Goal: Task Accomplishment & Management: Manage account settings

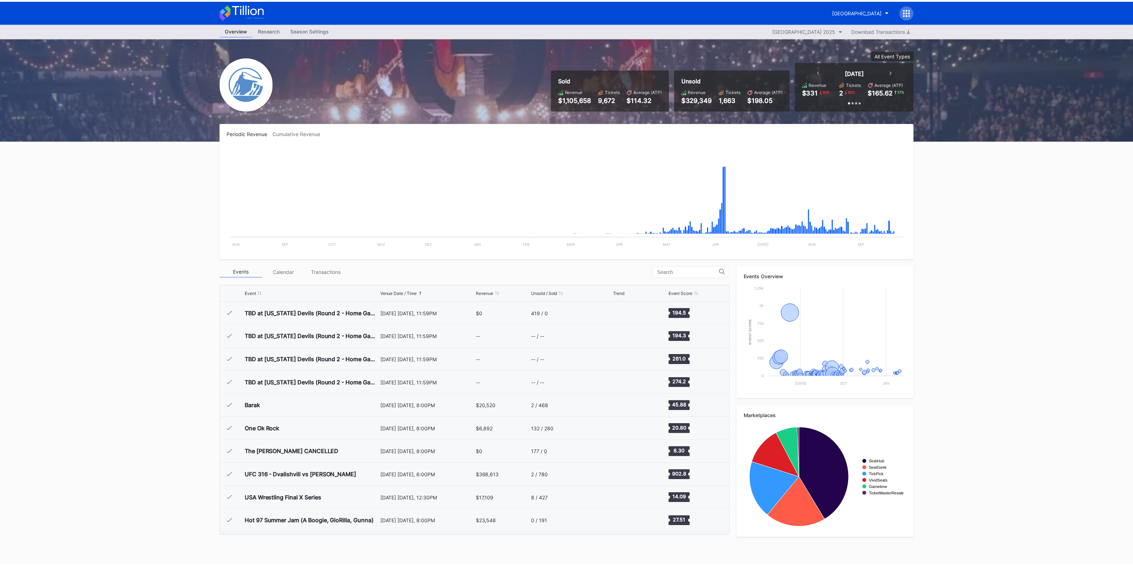
scroll to position [1065, 0]
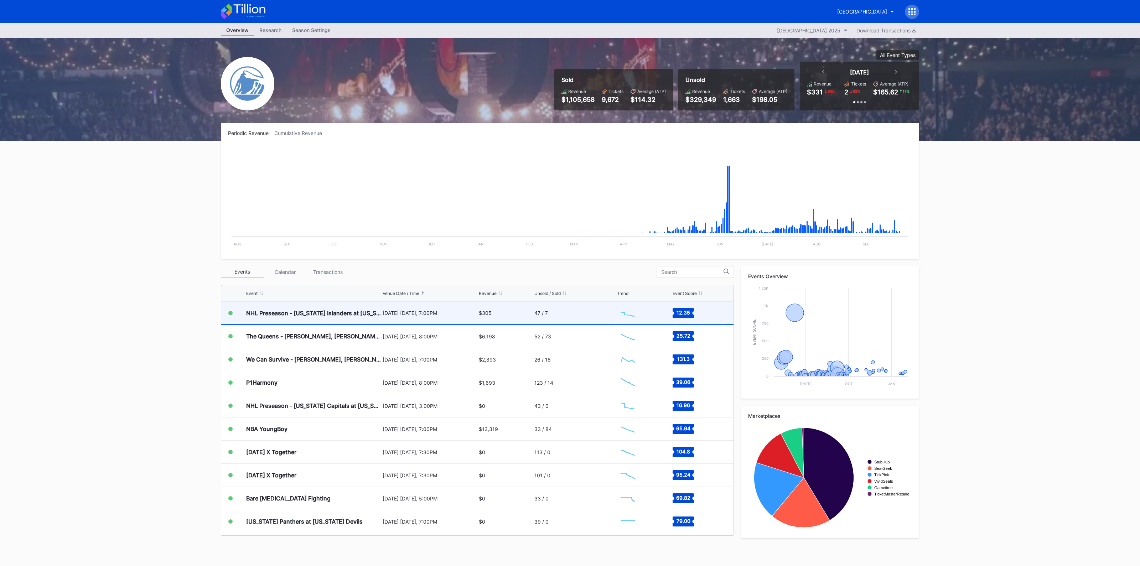
click at [523, 316] on div "$305" at bounding box center [506, 313] width 54 height 22
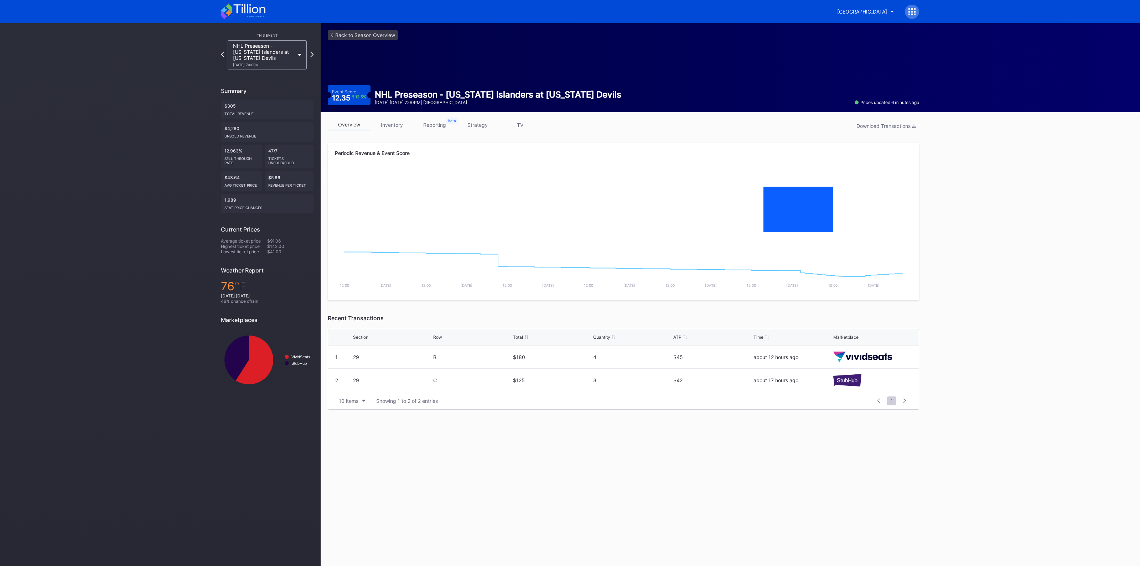
click at [484, 125] on link "strategy" at bounding box center [477, 124] width 43 height 11
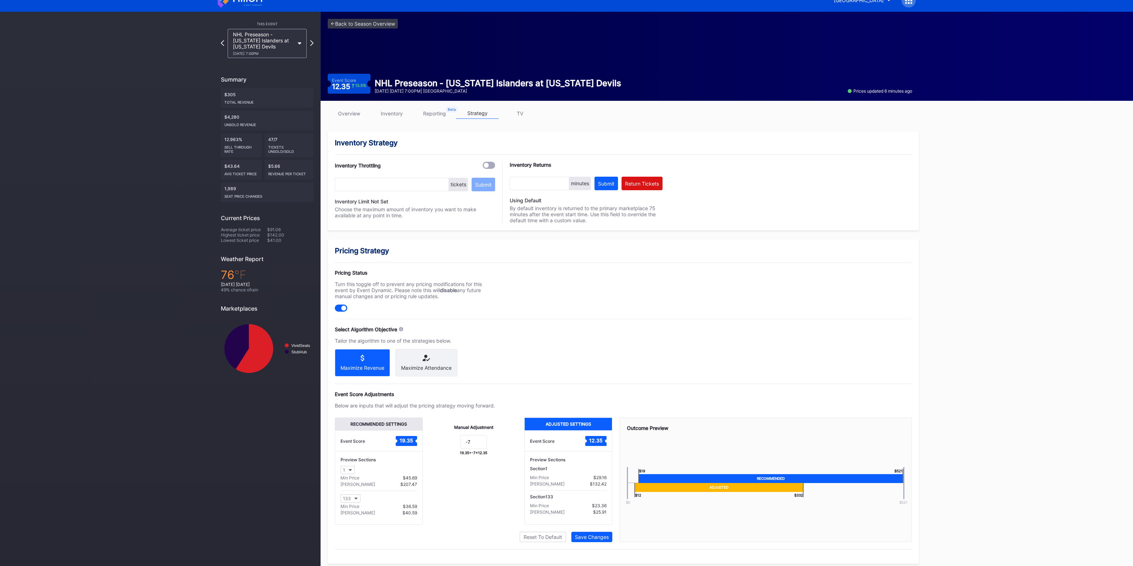
scroll to position [17, 0]
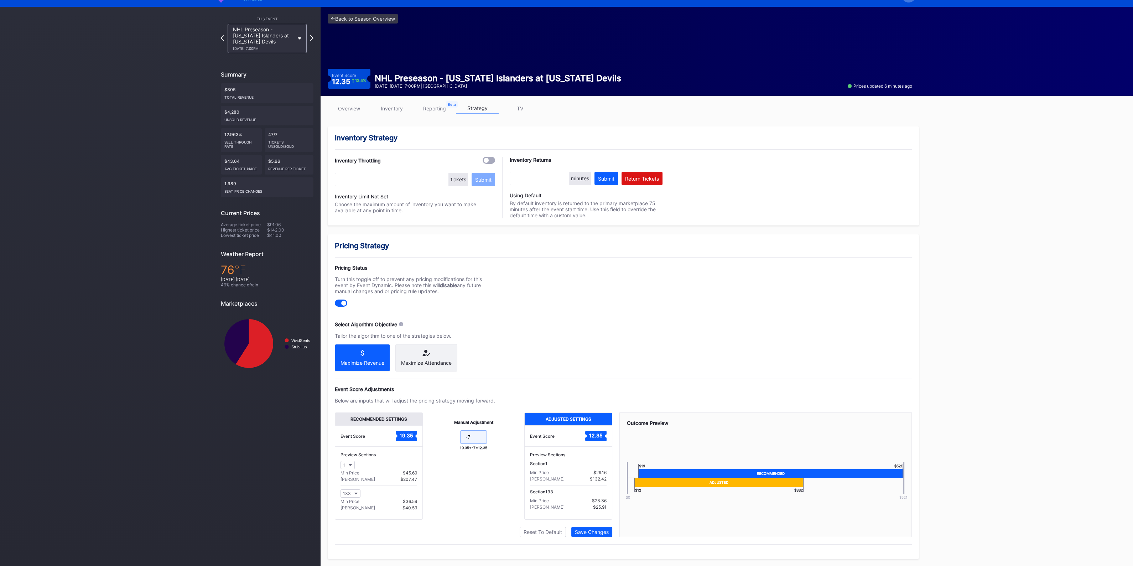
click at [478, 437] on input "-7" at bounding box center [473, 437] width 27 height 14
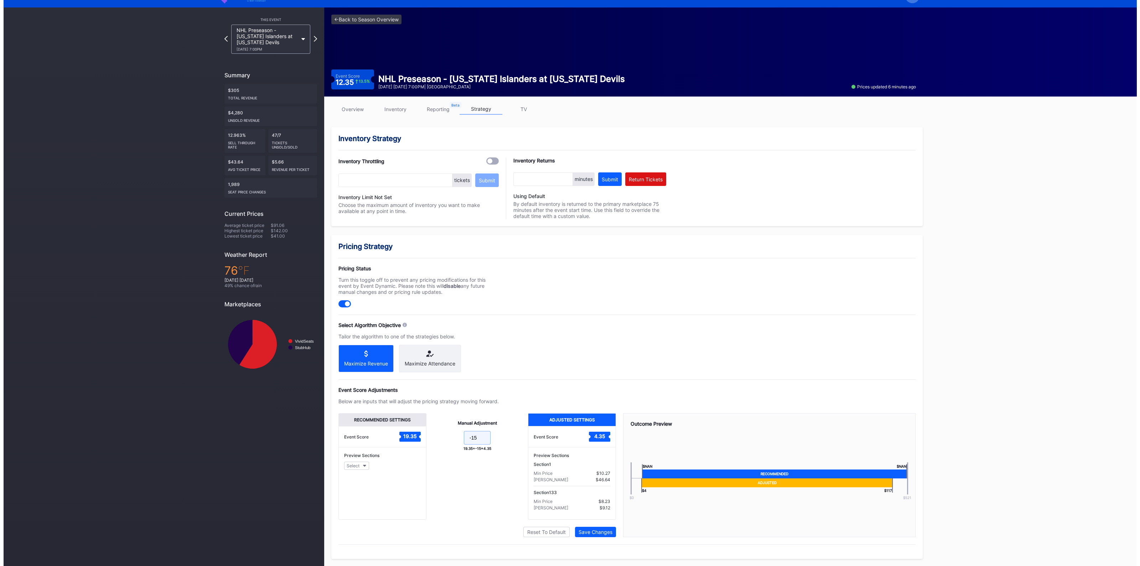
scroll to position [0, 0]
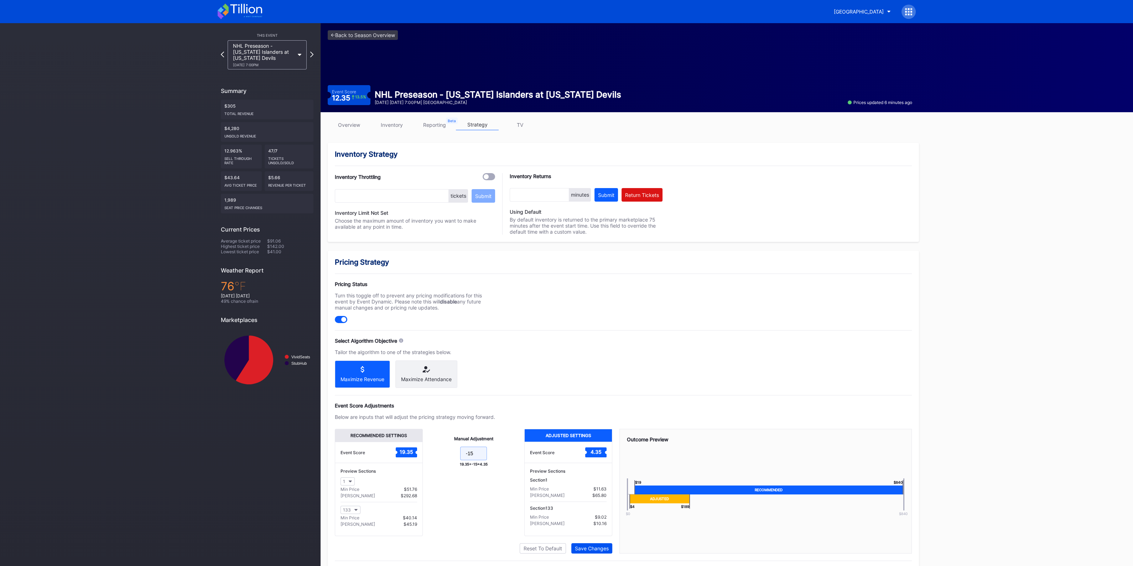
type input "-15"
click at [573, 546] on button "Save Changes" at bounding box center [591, 548] width 41 height 10
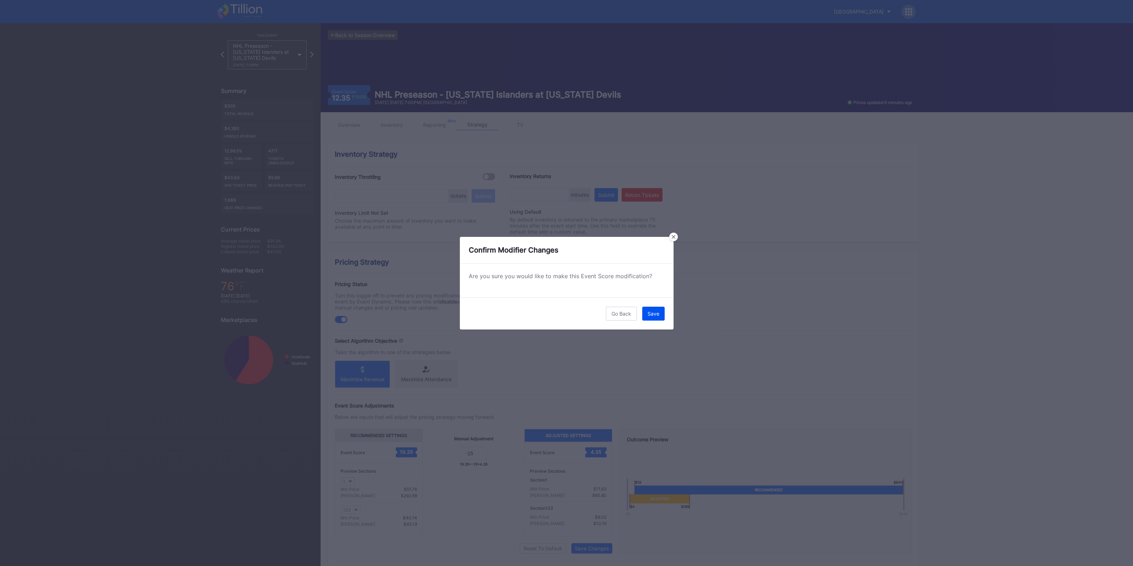
click at [656, 309] on button "Save" at bounding box center [653, 314] width 22 height 14
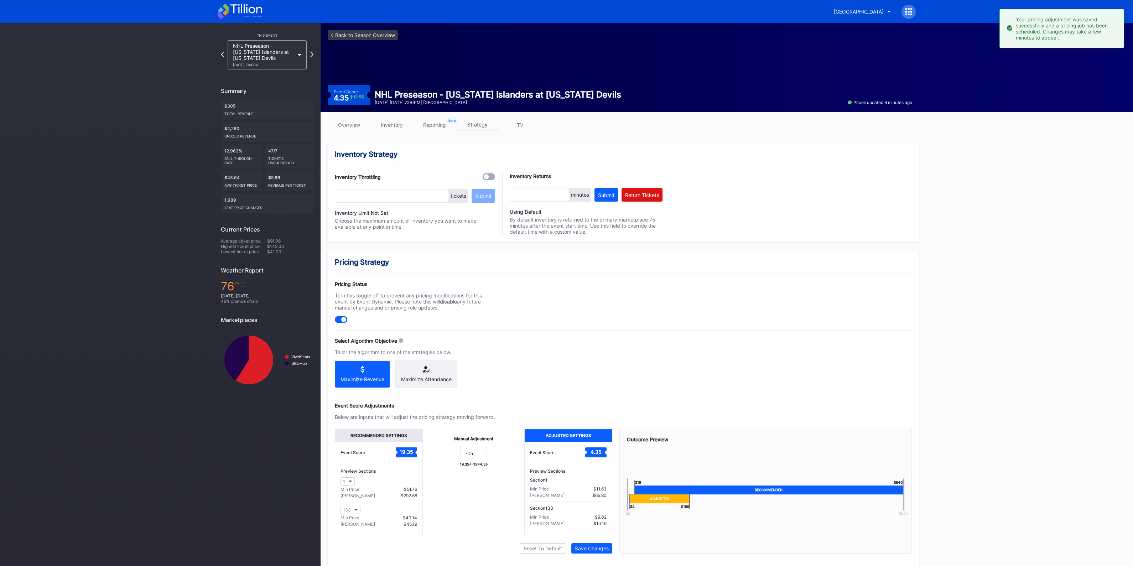
click at [379, 123] on link "inventory" at bounding box center [391, 124] width 43 height 11
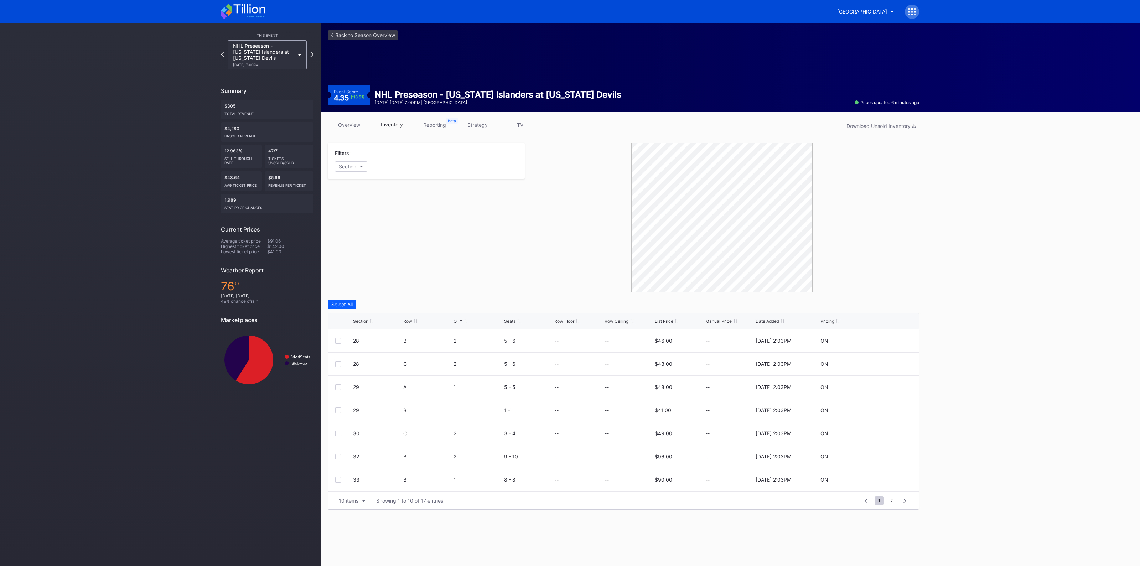
click at [481, 123] on link "strategy" at bounding box center [477, 124] width 43 height 11
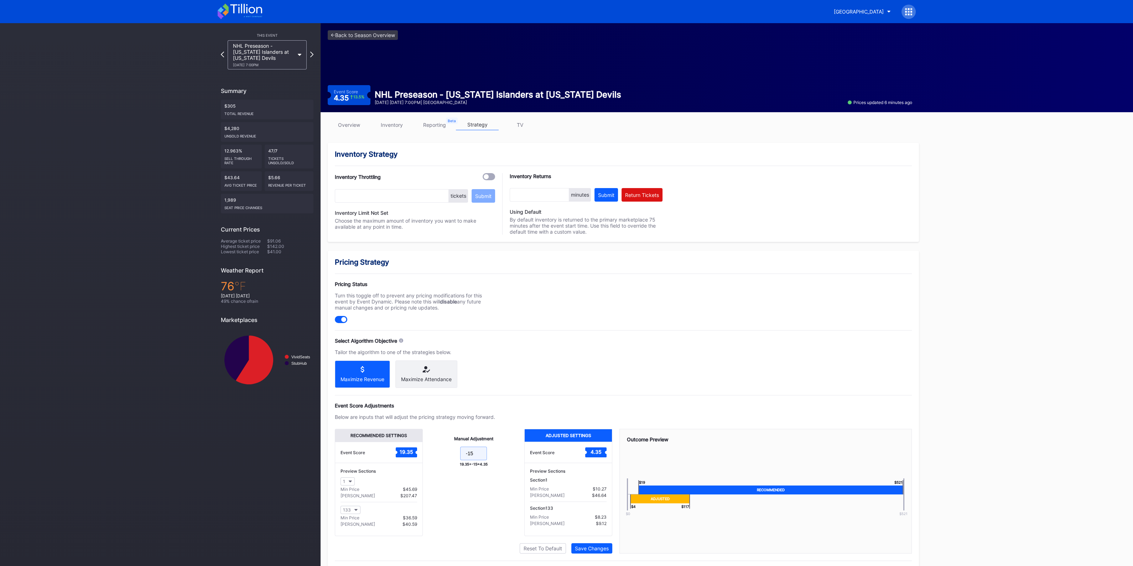
click at [474, 455] on input "-15" at bounding box center [473, 454] width 27 height 14
type input "-10"
click at [604, 547] on div "Save Changes" at bounding box center [592, 548] width 34 height 6
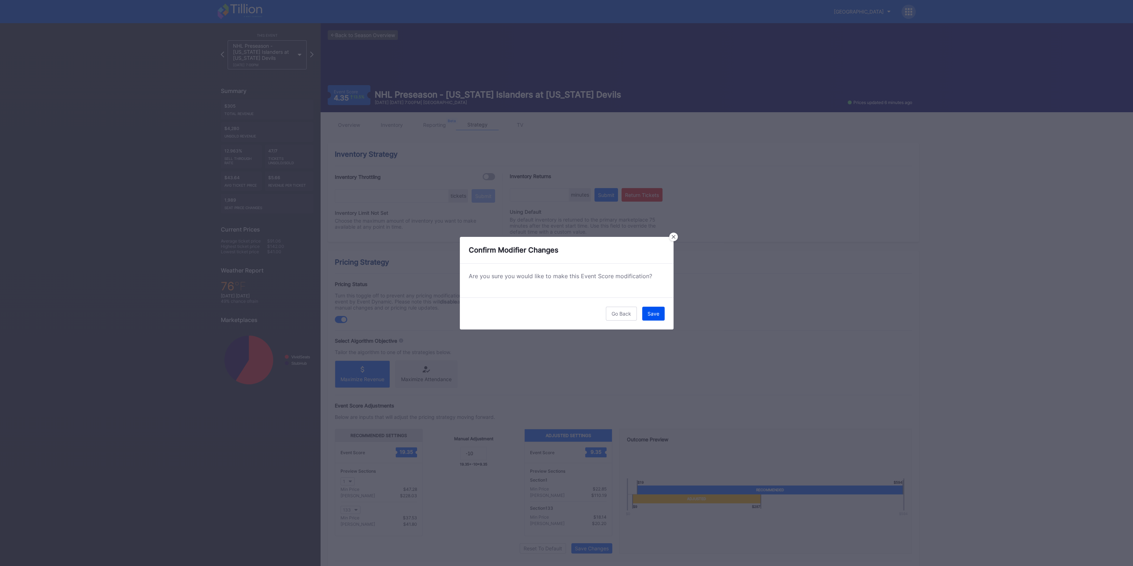
click at [654, 312] on div "Save" at bounding box center [654, 314] width 12 height 6
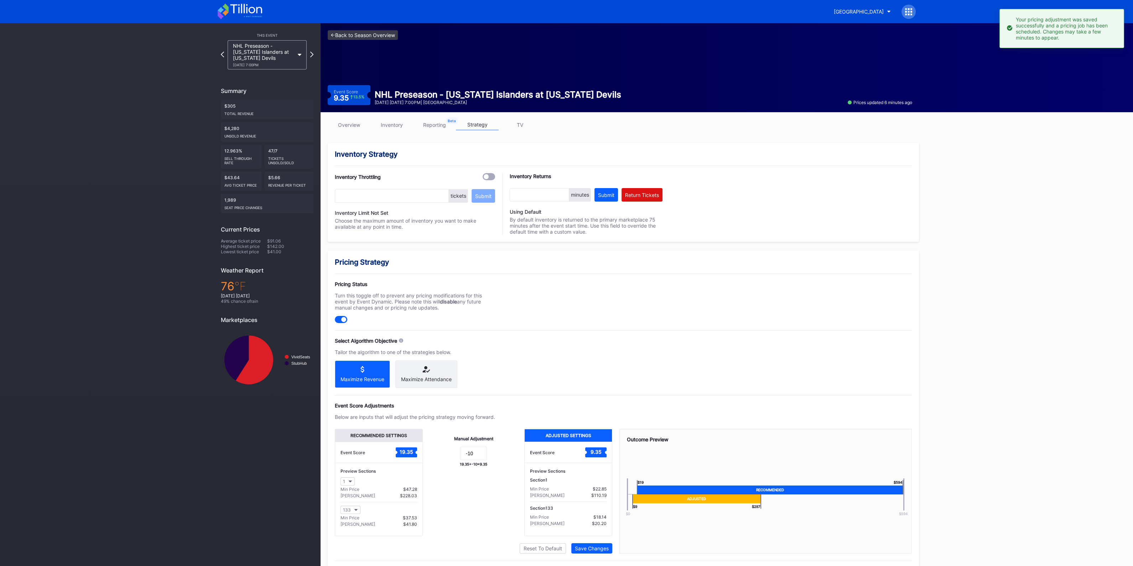
click at [354, 36] on link "<- Back to Season Overview" at bounding box center [363, 35] width 70 height 10
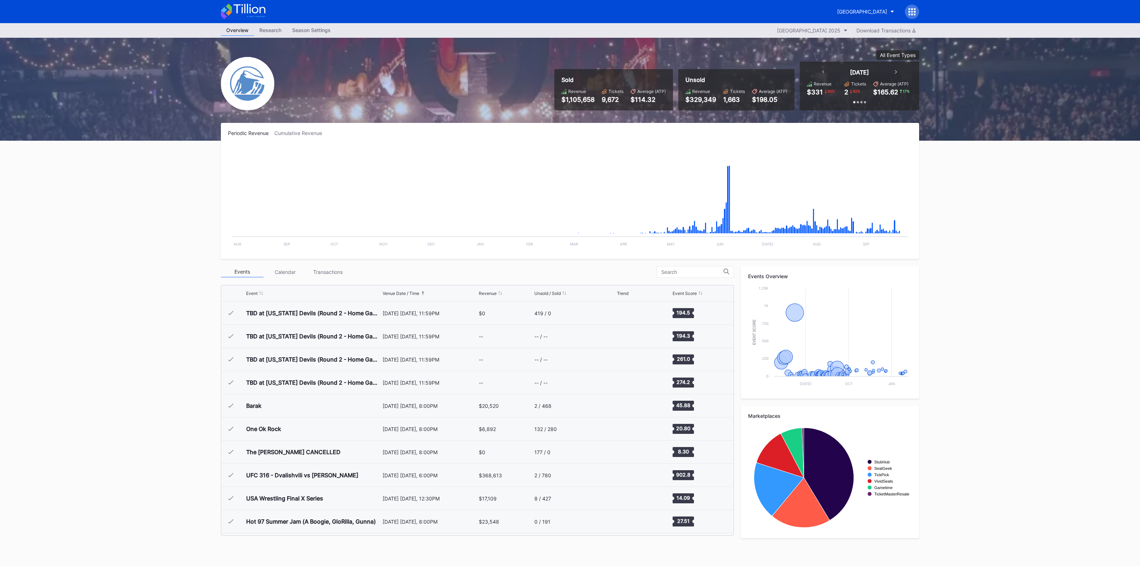
scroll to position [1065, 0]
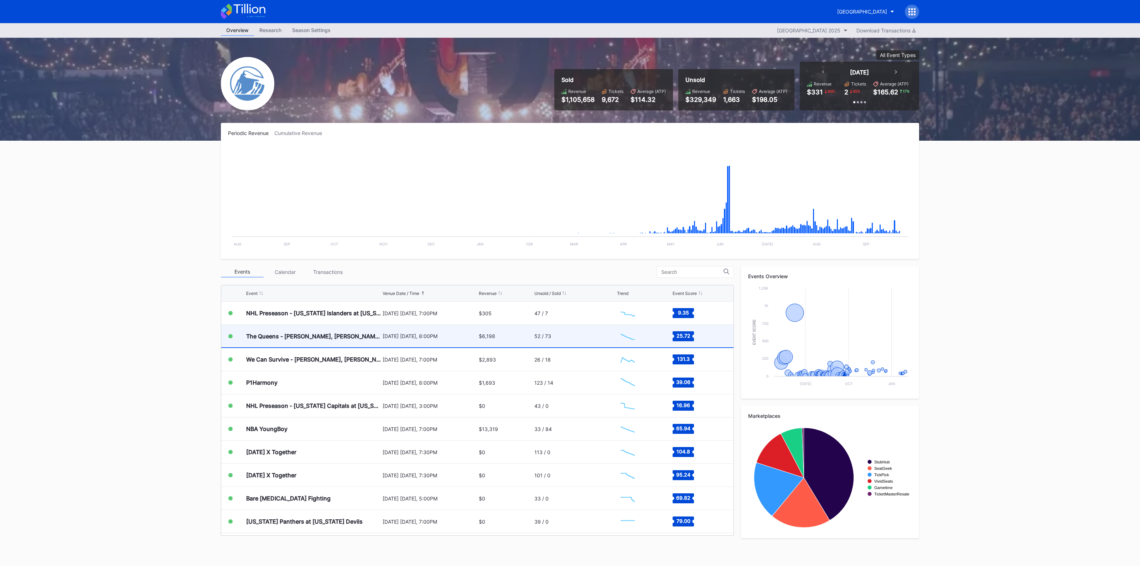
click at [406, 340] on div "[DATE] [DATE], 8:00PM" at bounding box center [430, 336] width 94 height 22
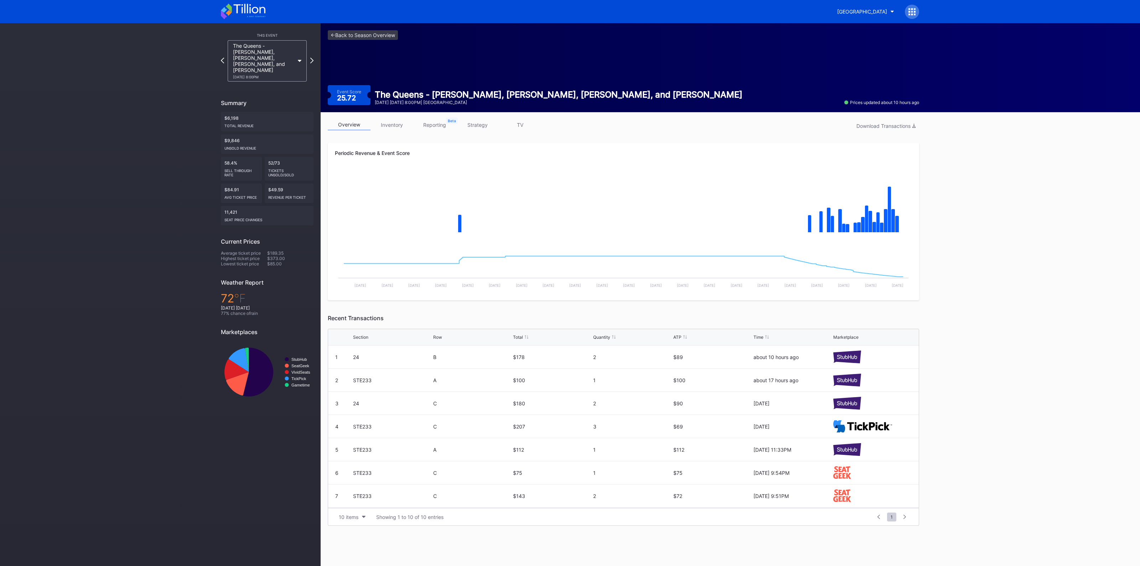
click at [396, 121] on link "inventory" at bounding box center [391, 124] width 43 height 11
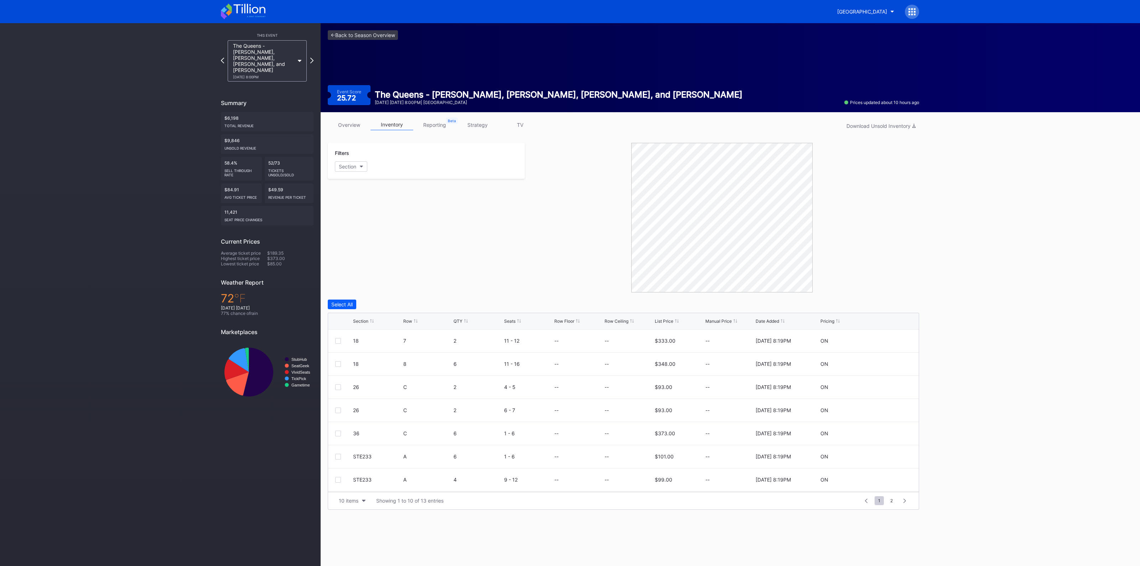
click at [362, 322] on div "Section" at bounding box center [360, 320] width 15 height 5
click at [355, 501] on div "10 items" at bounding box center [349, 501] width 20 height 6
click at [351, 473] on div "100 items" at bounding box center [352, 468] width 34 height 13
click at [888, 360] on icon at bounding box center [890, 362] width 5 height 5
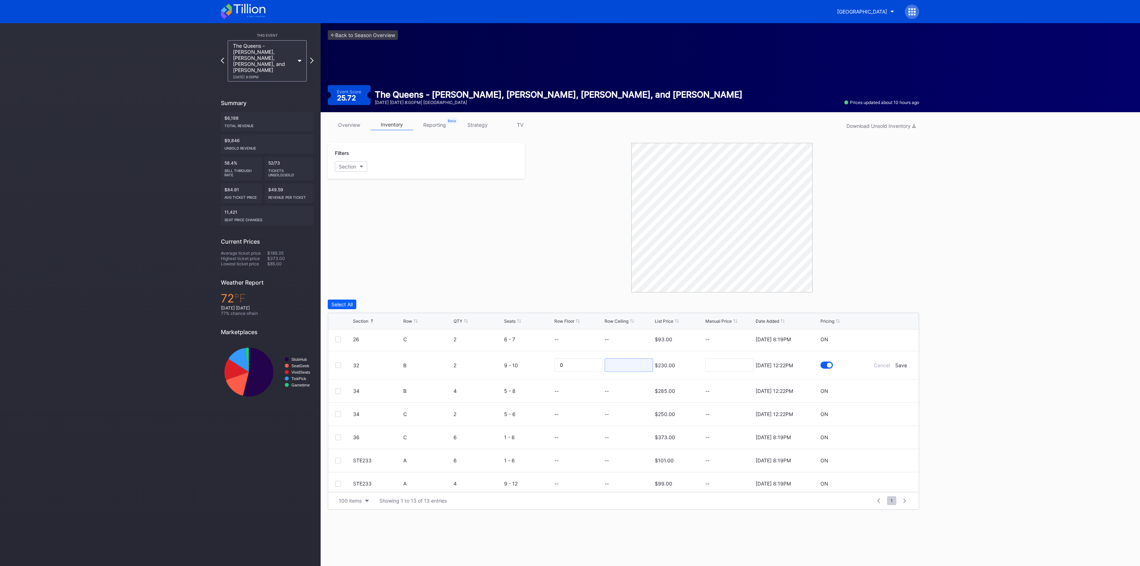
click at [630, 362] on input at bounding box center [629, 365] width 48 height 14
type input "160"
click at [896, 366] on div "Save" at bounding box center [901, 365] width 12 height 6
click at [888, 436] on icon at bounding box center [890, 435] width 5 height 5
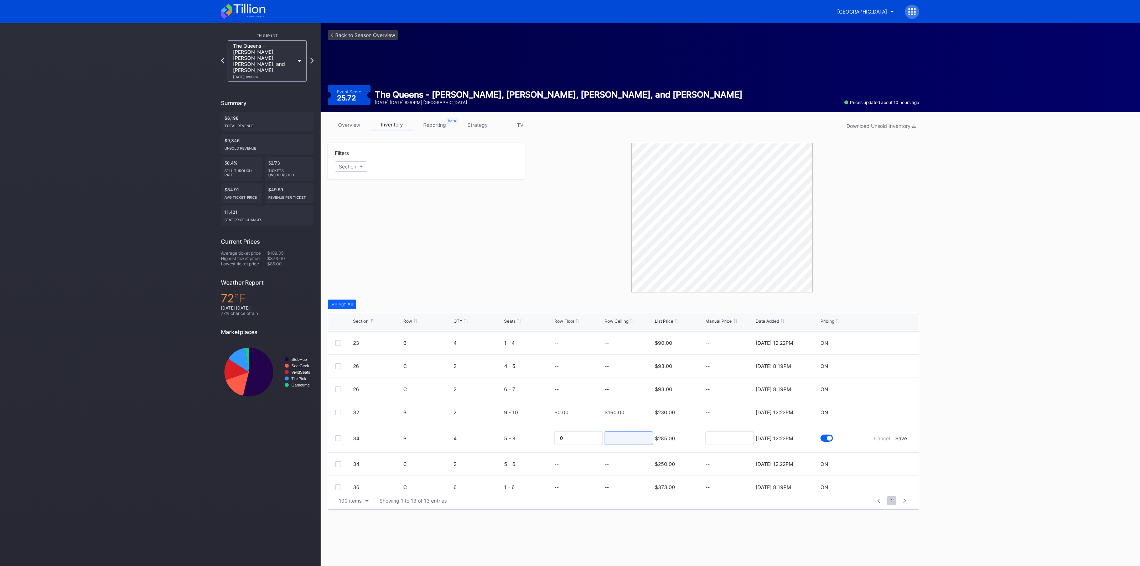
drag, startPoint x: 629, startPoint y: 441, endPoint x: 657, endPoint y: 441, distance: 28.5
click at [629, 441] on input at bounding box center [629, 438] width 48 height 14
type input "185"
click at [896, 439] on div "Save" at bounding box center [901, 438] width 12 height 6
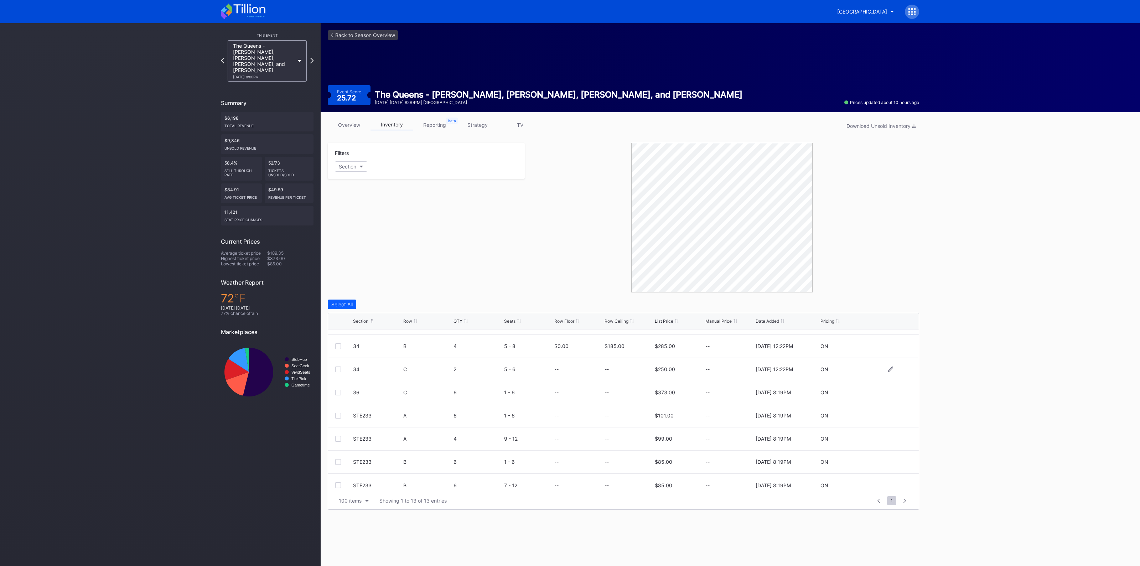
click at [886, 369] on div at bounding box center [890, 369] width 43 height 5
click at [888, 369] on icon at bounding box center [890, 369] width 5 height 5
click at [639, 370] on input at bounding box center [629, 372] width 48 height 14
type input "155"
click at [898, 371] on div "Save" at bounding box center [901, 372] width 12 height 6
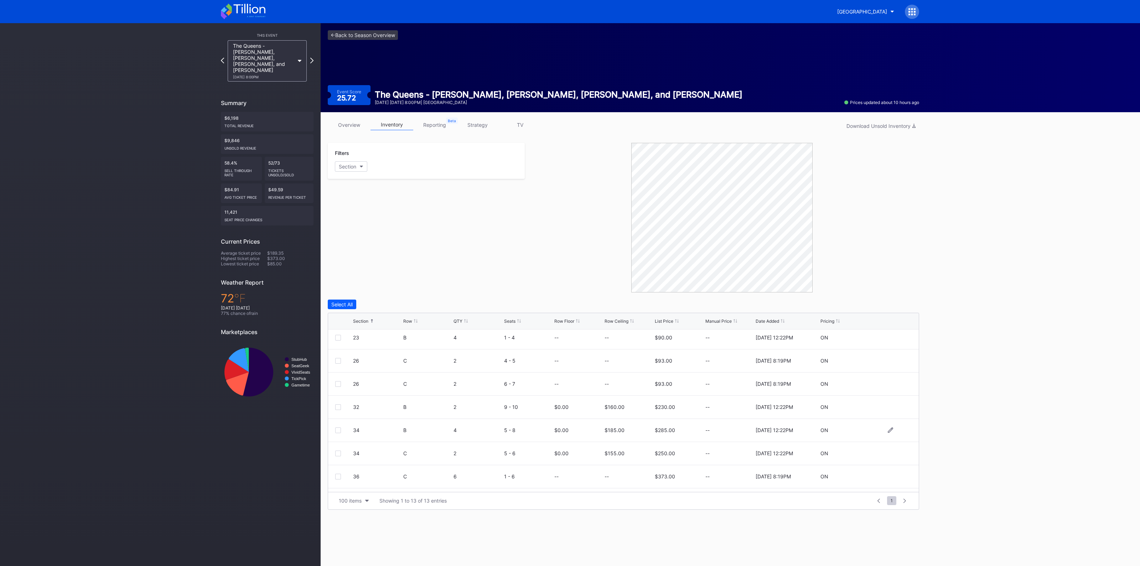
scroll to position [89, 0]
click at [372, 36] on link "<- Back to Season Overview" at bounding box center [363, 35] width 70 height 10
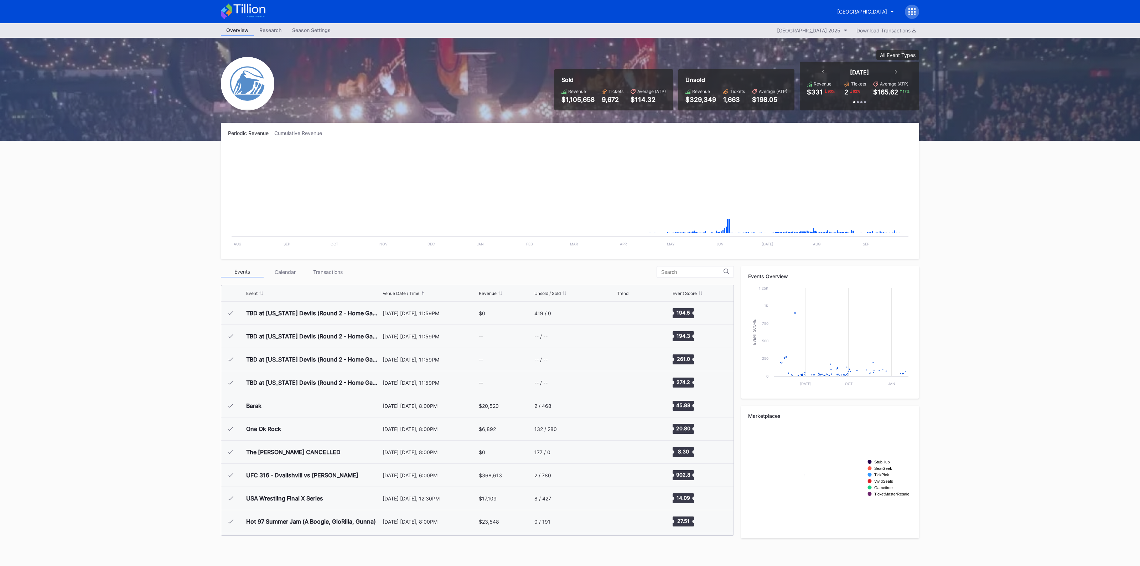
scroll to position [1065, 0]
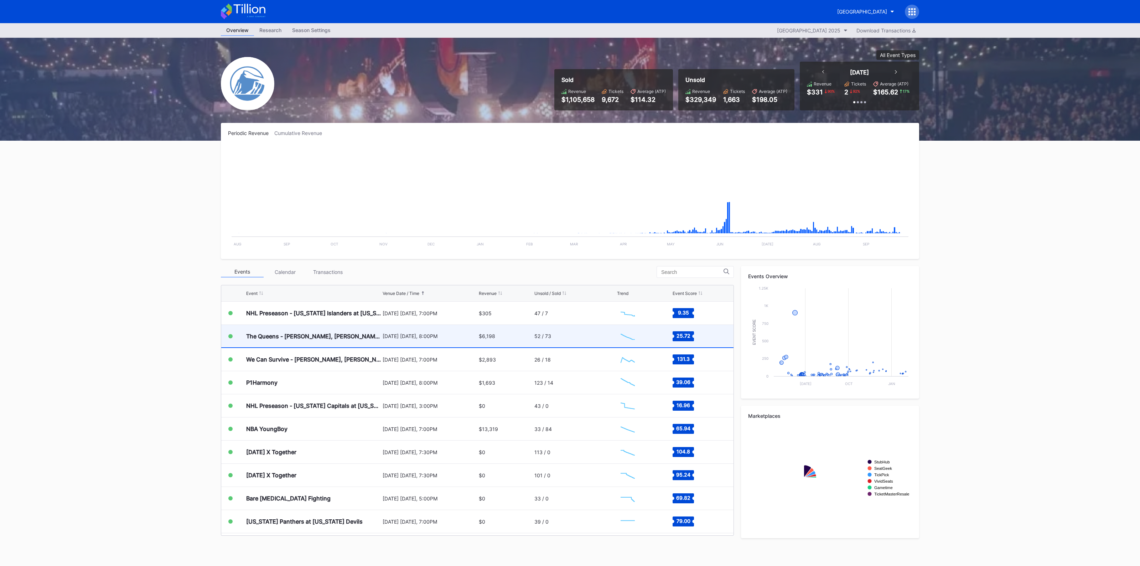
click at [322, 331] on div "The Queens - [PERSON_NAME], [PERSON_NAME], [PERSON_NAME], and [PERSON_NAME]" at bounding box center [313, 336] width 135 height 22
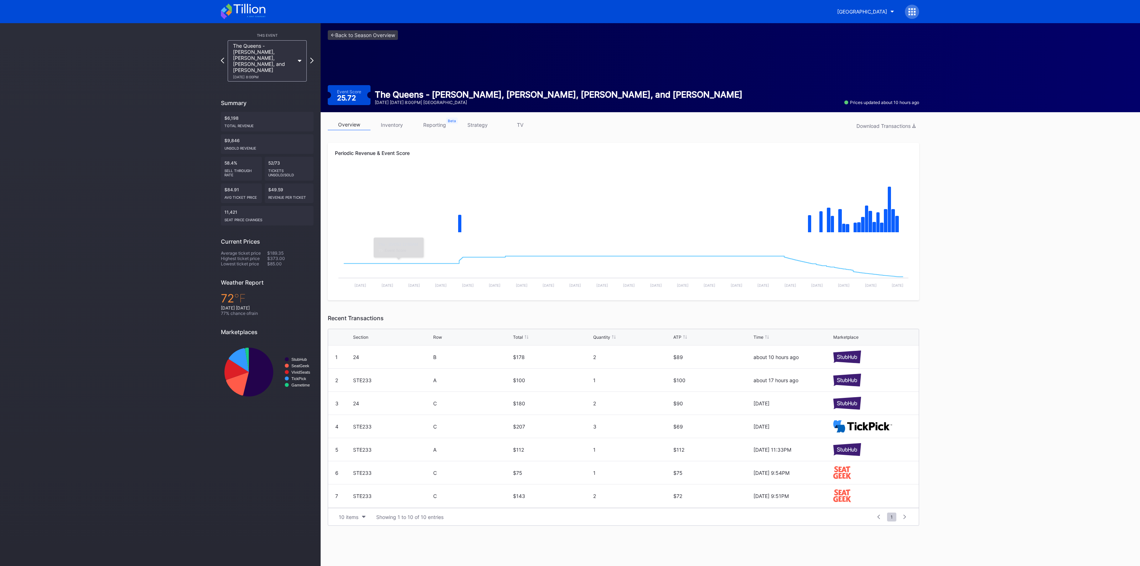
click at [401, 126] on link "inventory" at bounding box center [391, 124] width 43 height 11
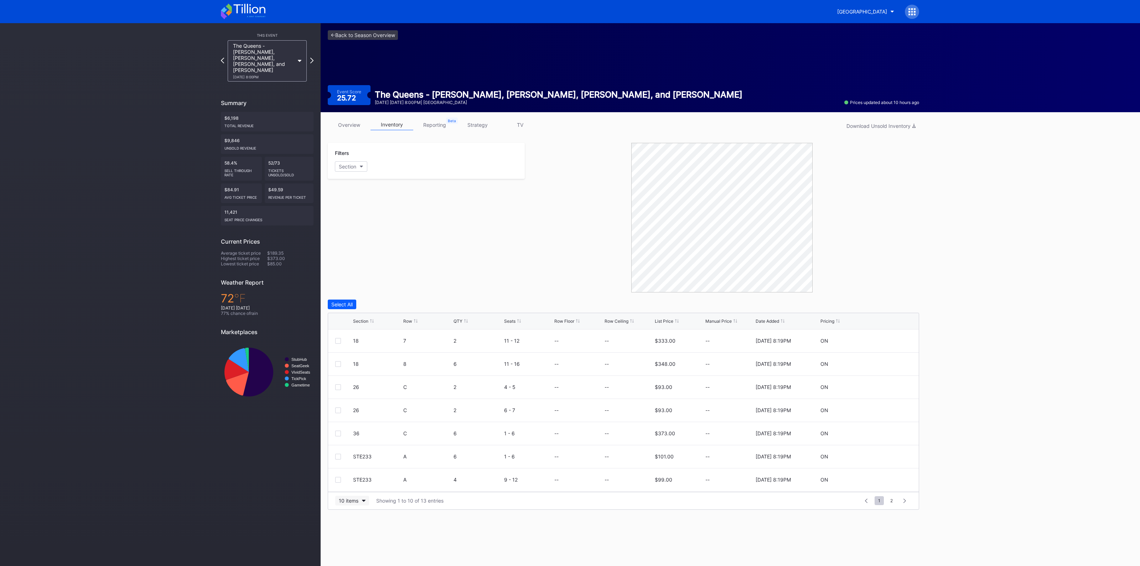
click at [349, 504] on button "10 items" at bounding box center [352, 501] width 34 height 10
click at [352, 483] on div "200 items" at bounding box center [352, 482] width 23 height 6
click at [888, 362] on icon at bounding box center [890, 363] width 5 height 5
click at [630, 367] on input at bounding box center [629, 367] width 48 height 14
type input "250"
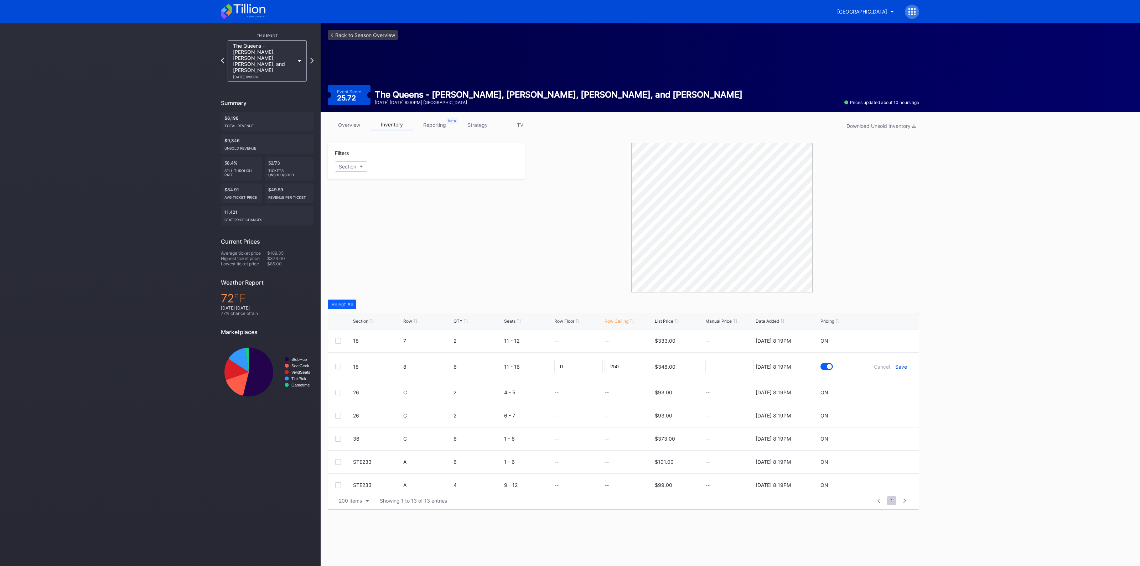
click at [896, 368] on div "Save" at bounding box center [901, 367] width 12 height 6
click at [362, 36] on link "<- Back to Season Overview" at bounding box center [363, 35] width 70 height 10
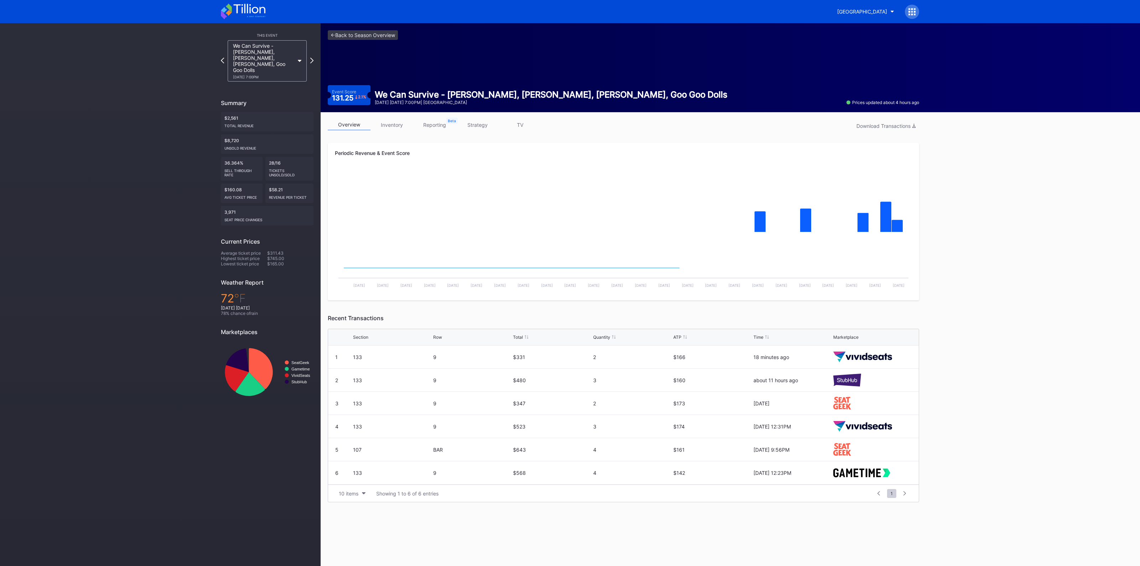
click at [405, 124] on link "inventory" at bounding box center [391, 124] width 43 height 11
